Goal: Task Accomplishment & Management: Manage account settings

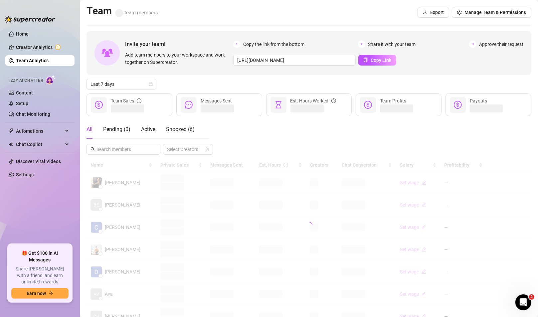
click at [21, 62] on link "Team Analytics" at bounding box center [32, 60] width 33 height 5
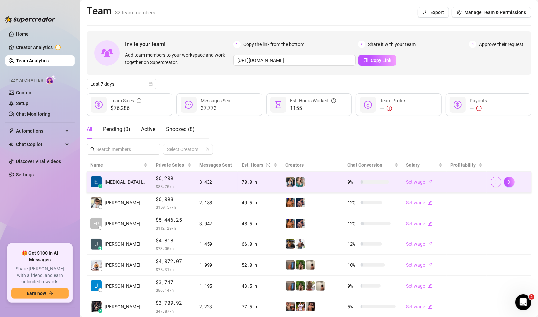
click at [494, 182] on button "button" at bounding box center [496, 182] width 11 height 11
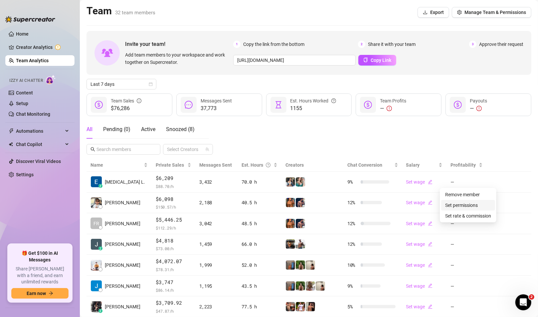
click at [467, 208] on link "Set permissions" at bounding box center [462, 205] width 33 height 5
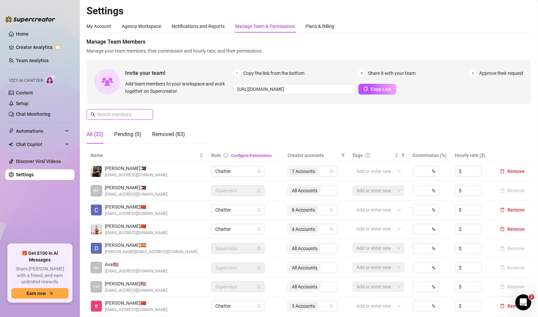
click at [127, 115] on input "text" at bounding box center [120, 114] width 47 height 7
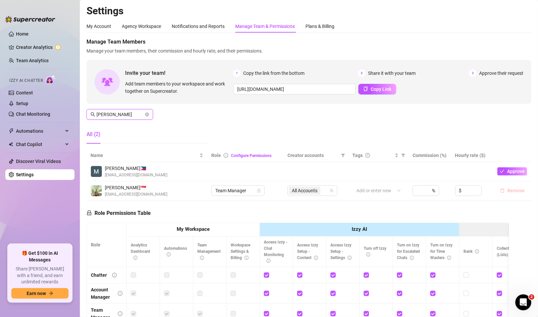
type input "[PERSON_NAME]"
click at [502, 195] on button "Remove" at bounding box center [513, 191] width 30 height 8
